Goal: Entertainment & Leisure: Consume media (video, audio)

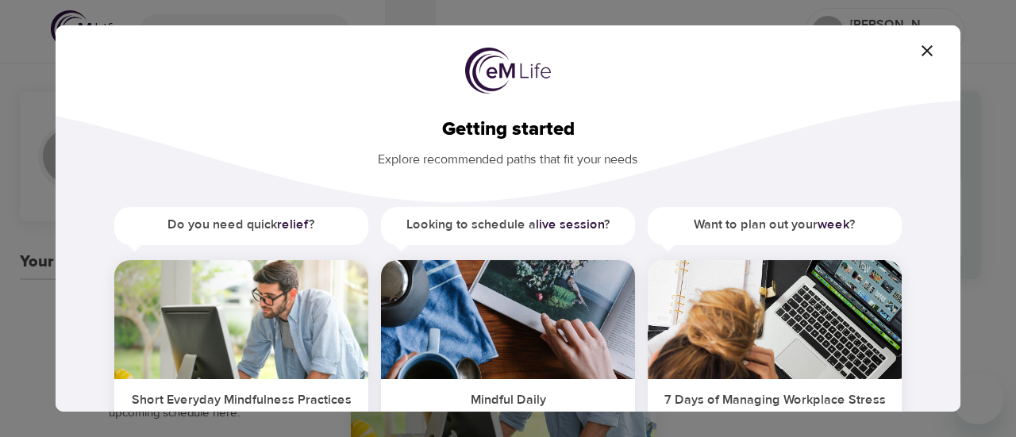
click at [244, 226] on h5 "Do you need quick relief ?" at bounding box center [241, 225] width 254 height 36
click at [314, 401] on h5 "Short Everyday Mindfulness Practices" at bounding box center [241, 398] width 254 height 39
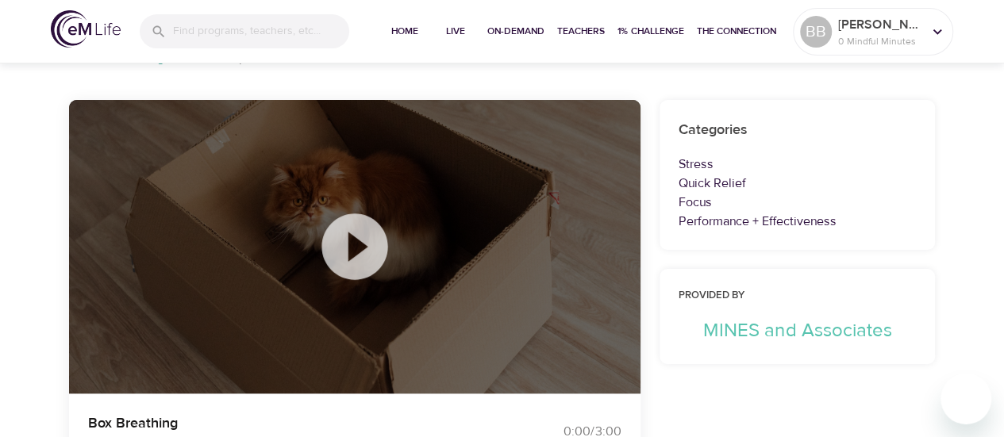
scroll to position [110, 0]
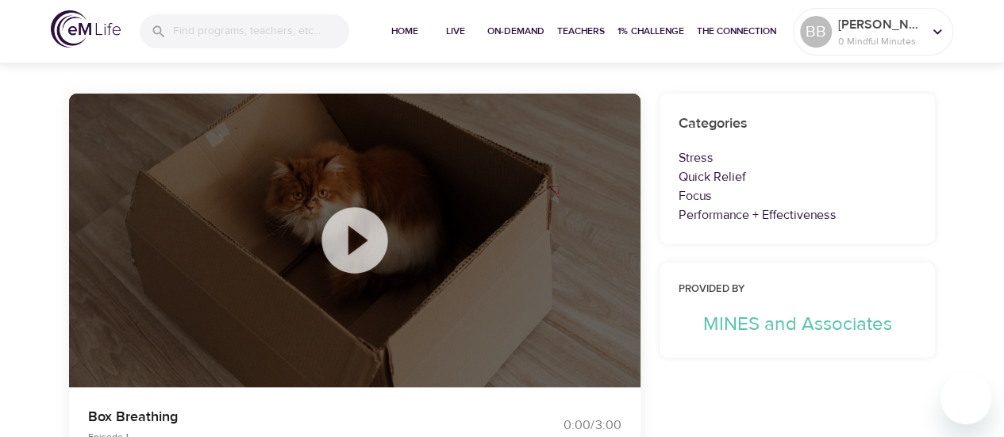
click at [352, 236] on icon at bounding box center [354, 240] width 79 height 79
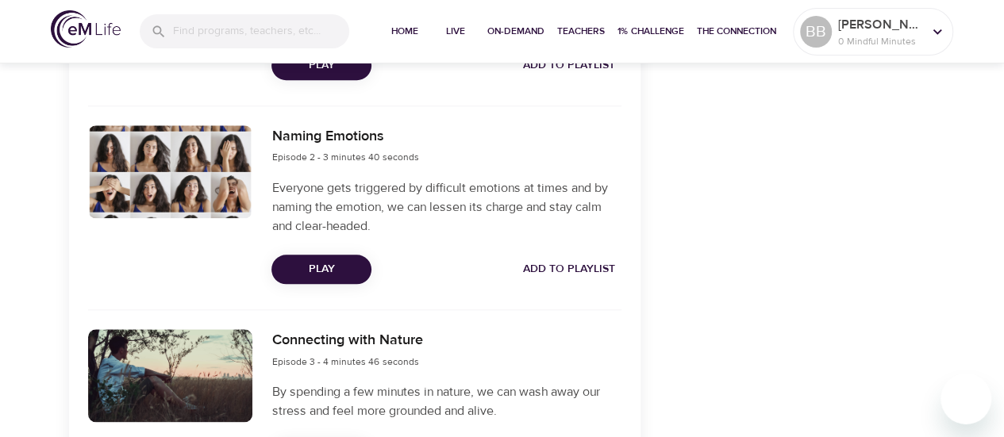
scroll to position [728, 0]
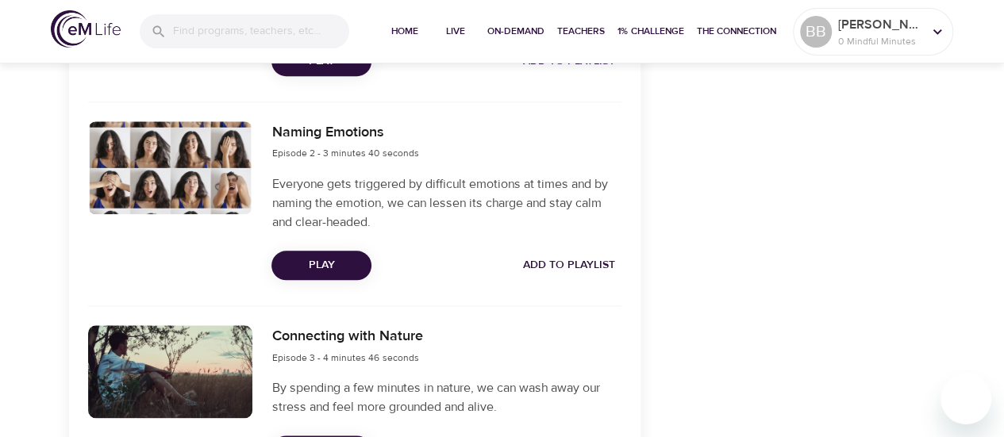
click at [326, 263] on span "Play" at bounding box center [321, 266] width 75 height 20
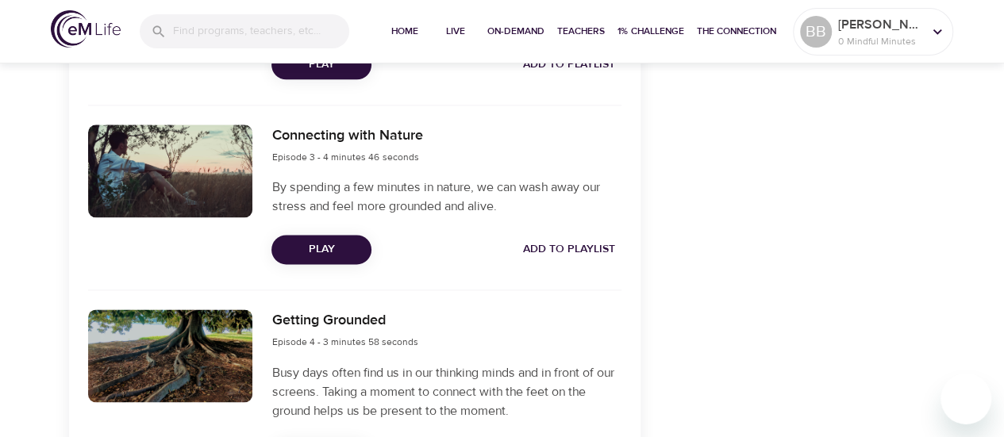
scroll to position [932, 0]
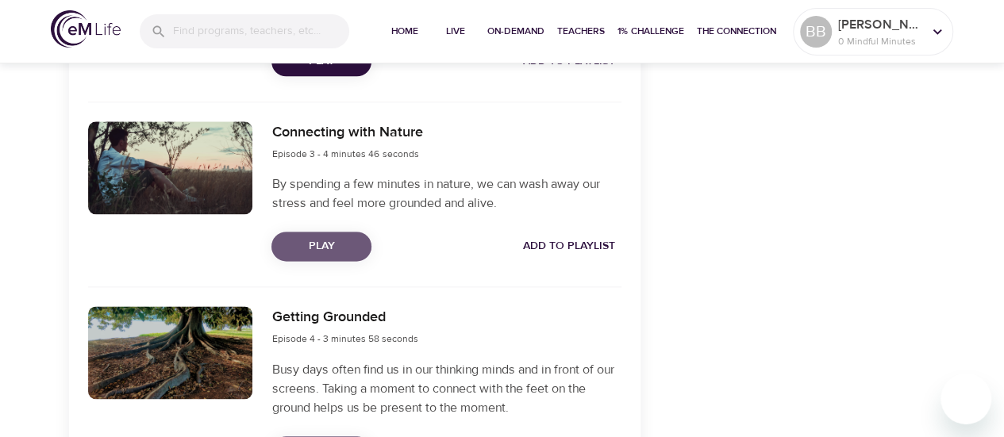
click at [319, 247] on span "Play" at bounding box center [321, 246] width 75 height 20
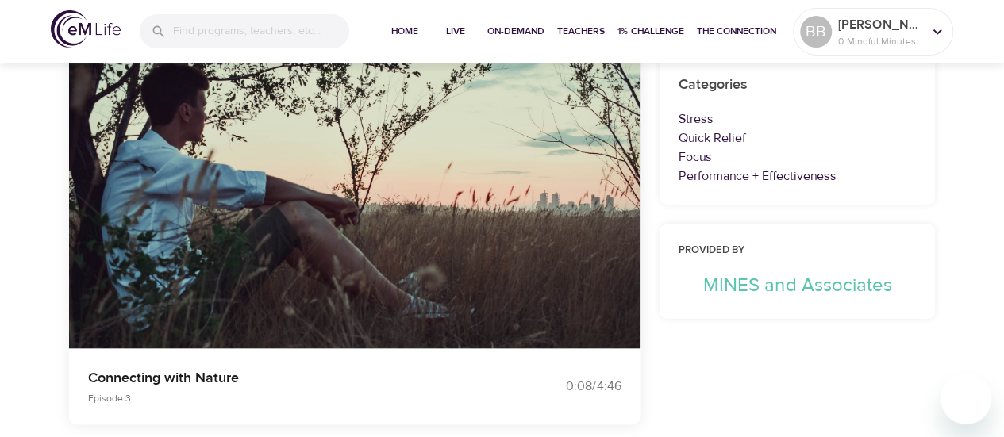
scroll to position [144, 0]
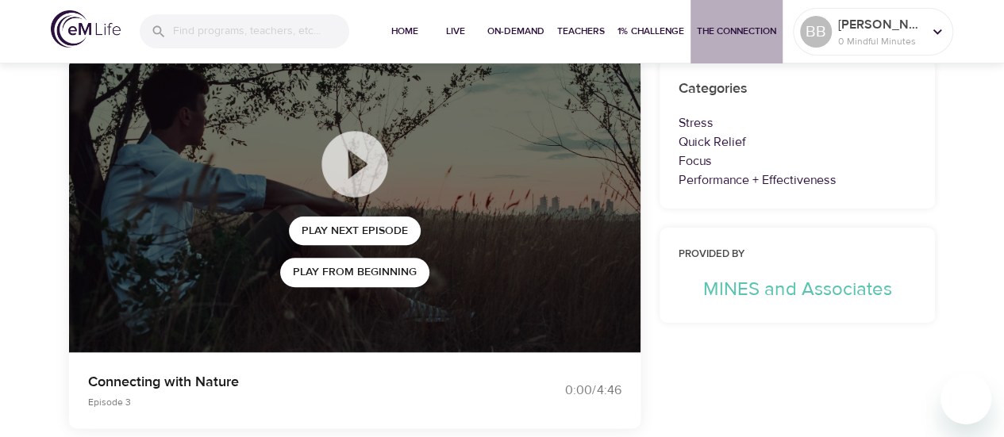
click at [732, 48] on button "The Connection" at bounding box center [736, 31] width 92 height 63
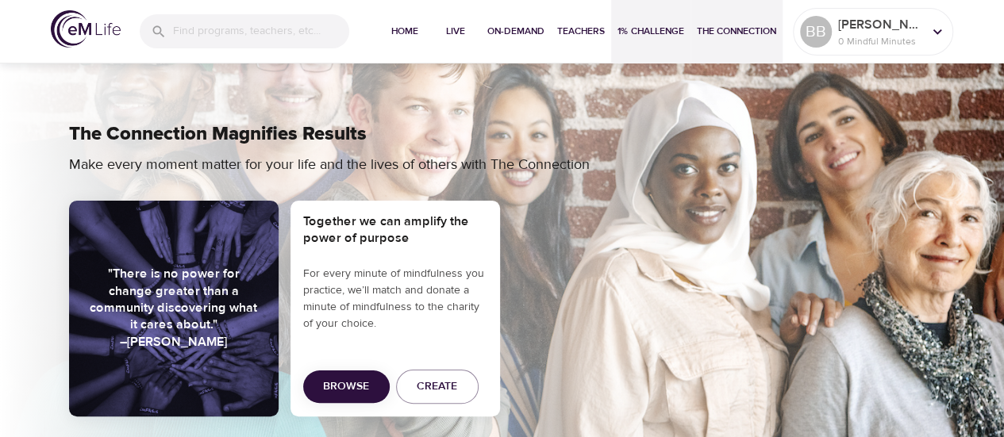
click at [640, 36] on span "1% Challenge" at bounding box center [650, 31] width 67 height 17
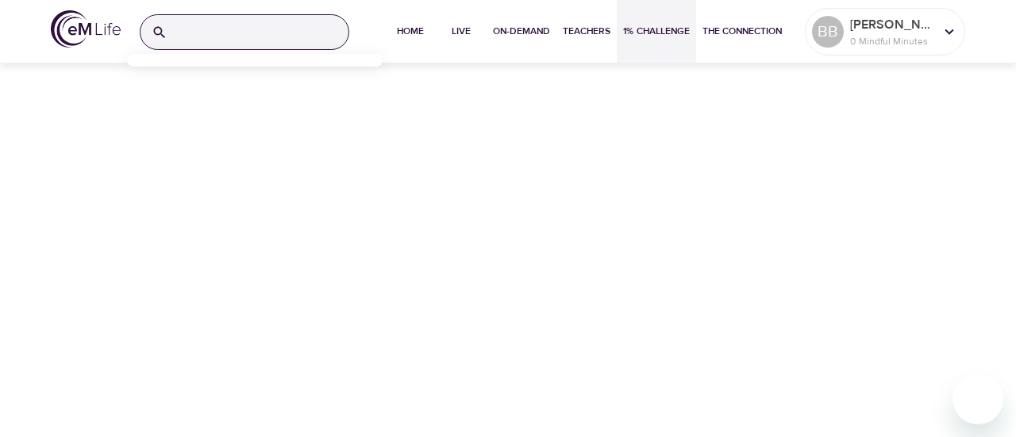
click at [252, 36] on input "search" at bounding box center [261, 32] width 175 height 34
click at [632, 235] on div "Home Live On-Demand Teachers 1% Challenge The Connection BB brandi.bond@pinnaco…" at bounding box center [508, 218] width 1016 height 437
click at [712, 35] on span "The Connection" at bounding box center [741, 31] width 79 height 17
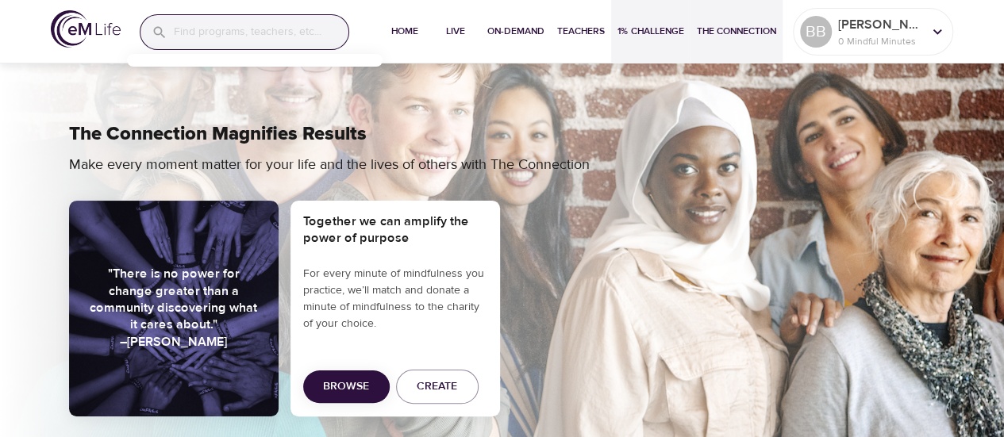
click at [642, 34] on span "1% Challenge" at bounding box center [650, 31] width 67 height 17
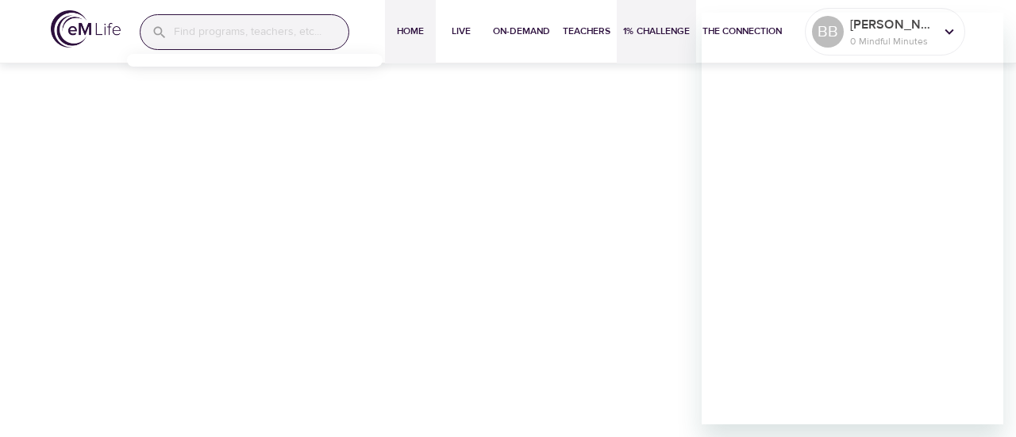
click at [398, 26] on span "Home" at bounding box center [410, 31] width 38 height 17
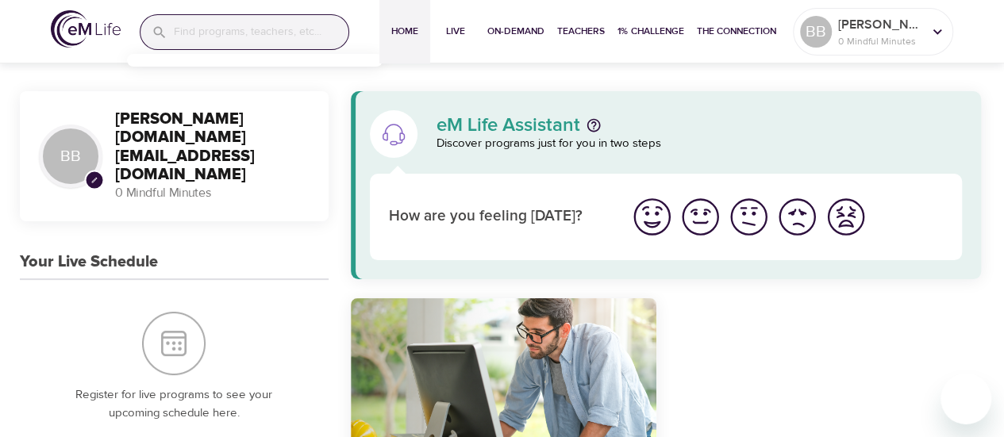
click at [703, 217] on img "I'm feeling good" at bounding box center [700, 217] width 44 height 44
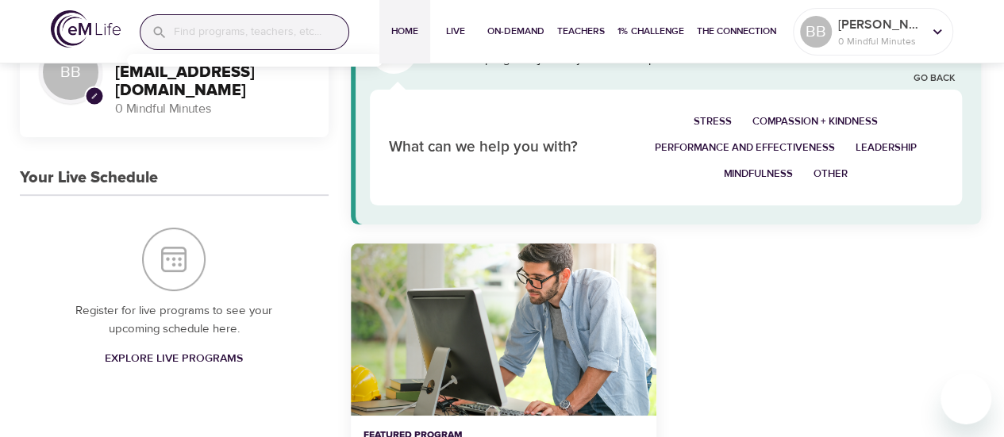
scroll to position [90, 0]
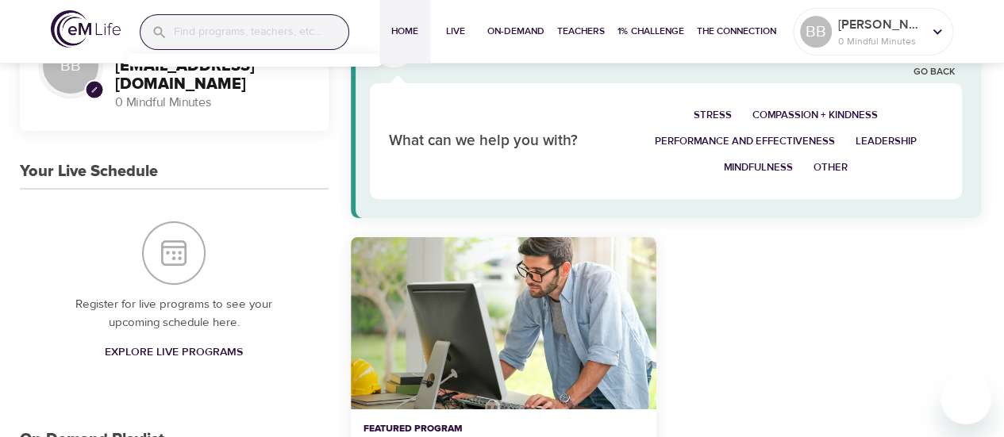
click at [823, 113] on span "Compassion + Kindness" at bounding box center [814, 115] width 125 height 18
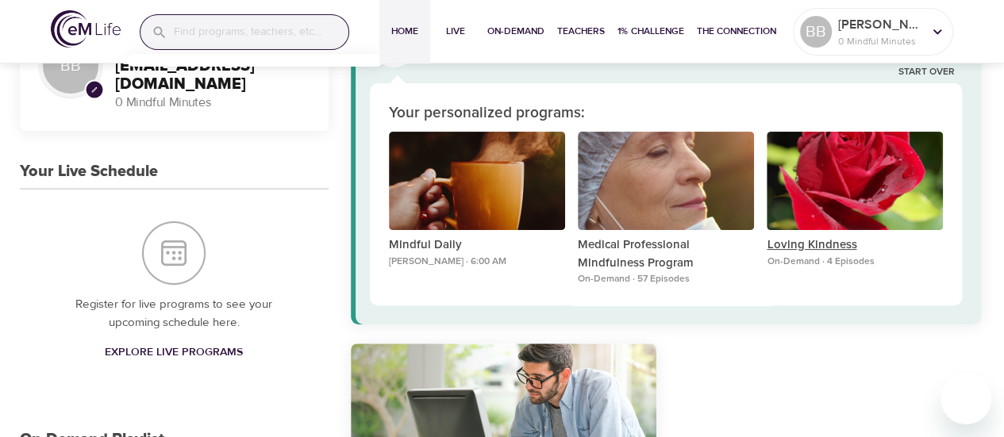
click at [805, 242] on p "Loving Kindness" at bounding box center [855, 245] width 176 height 18
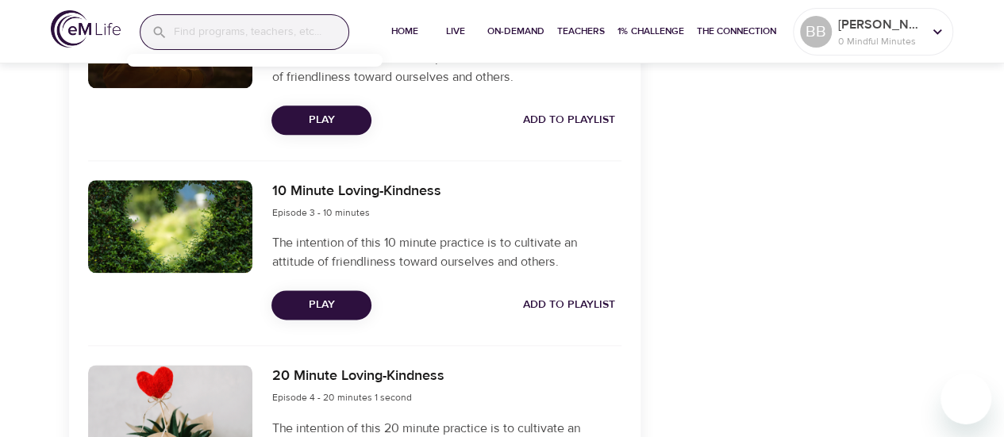
scroll to position [755, 0]
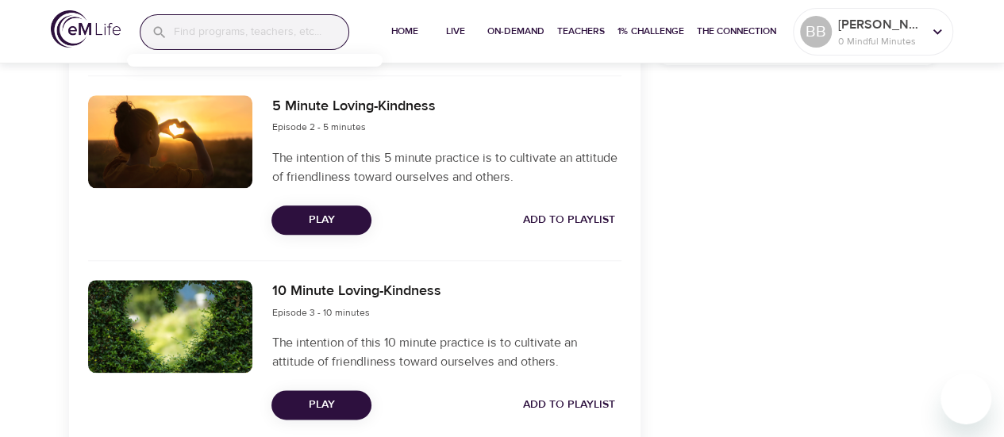
click at [313, 210] on span "Play" at bounding box center [321, 220] width 75 height 20
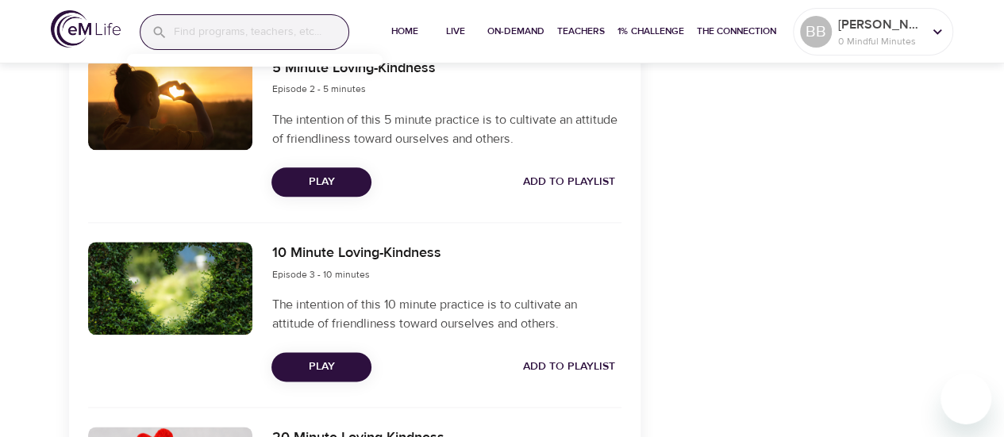
scroll to position [0, 0]
